Goal: Information Seeking & Learning: Learn about a topic

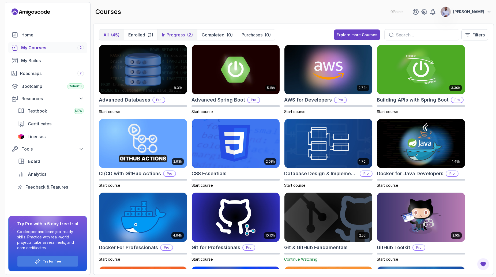
click at [178, 32] on p "In Progress" at bounding box center [173, 35] width 23 height 6
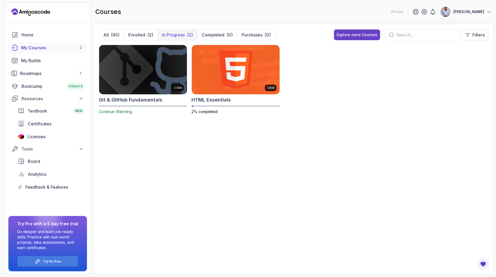
click at [161, 82] on img at bounding box center [143, 70] width 92 height 52
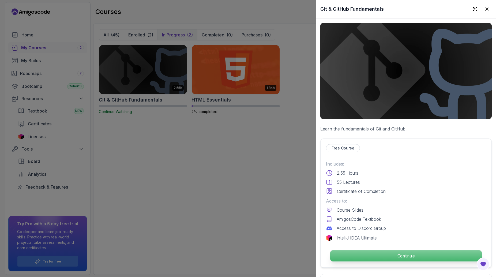
click at [403, 255] on p "Continue" at bounding box center [406, 255] width 152 height 11
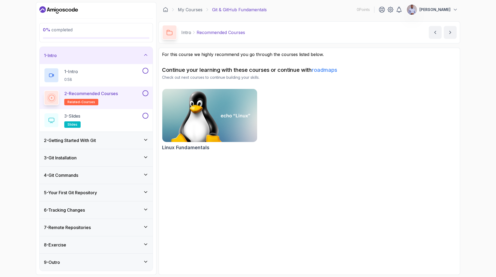
click at [191, 33] on p "Intro" at bounding box center [186, 32] width 10 height 6
click at [60, 211] on h3 "6 - Tracking Changes" at bounding box center [64, 210] width 41 height 6
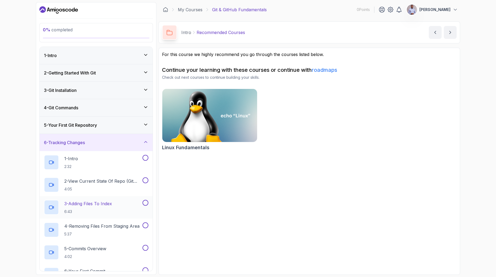
click at [83, 206] on p "3 - Adding Files To Index" at bounding box center [88, 203] width 48 height 6
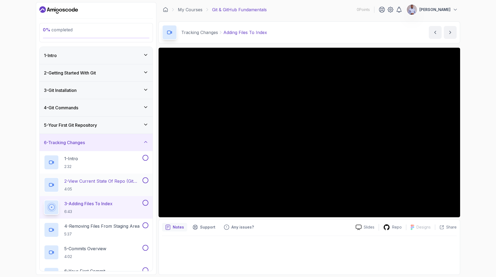
click at [99, 179] on p "2 - View Current State Of Repo (Git Status)" at bounding box center [102, 181] width 77 height 6
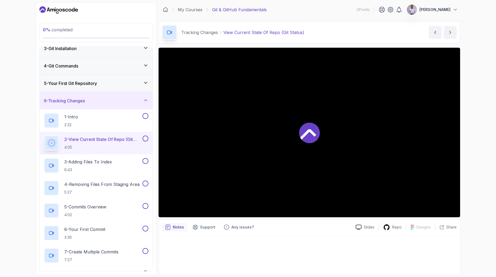
scroll to position [45, 0]
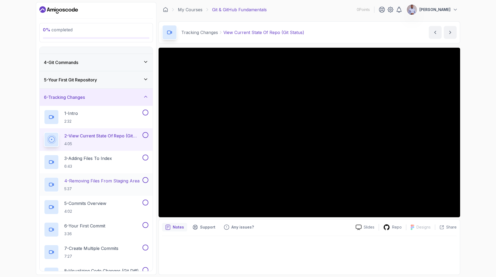
click at [105, 181] on p "4 - Removing Files From Staging Area" at bounding box center [101, 181] width 75 height 6
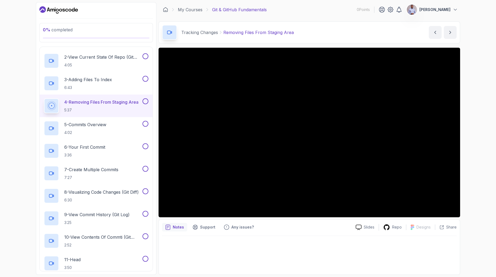
scroll to position [128, 0]
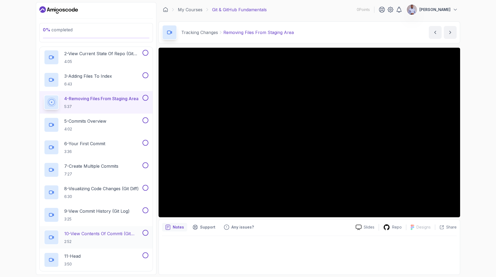
click at [110, 234] on p "10 - View Contents Of Commti (Git Show)" at bounding box center [102, 233] width 77 height 6
